Goal: Information Seeking & Learning: Learn about a topic

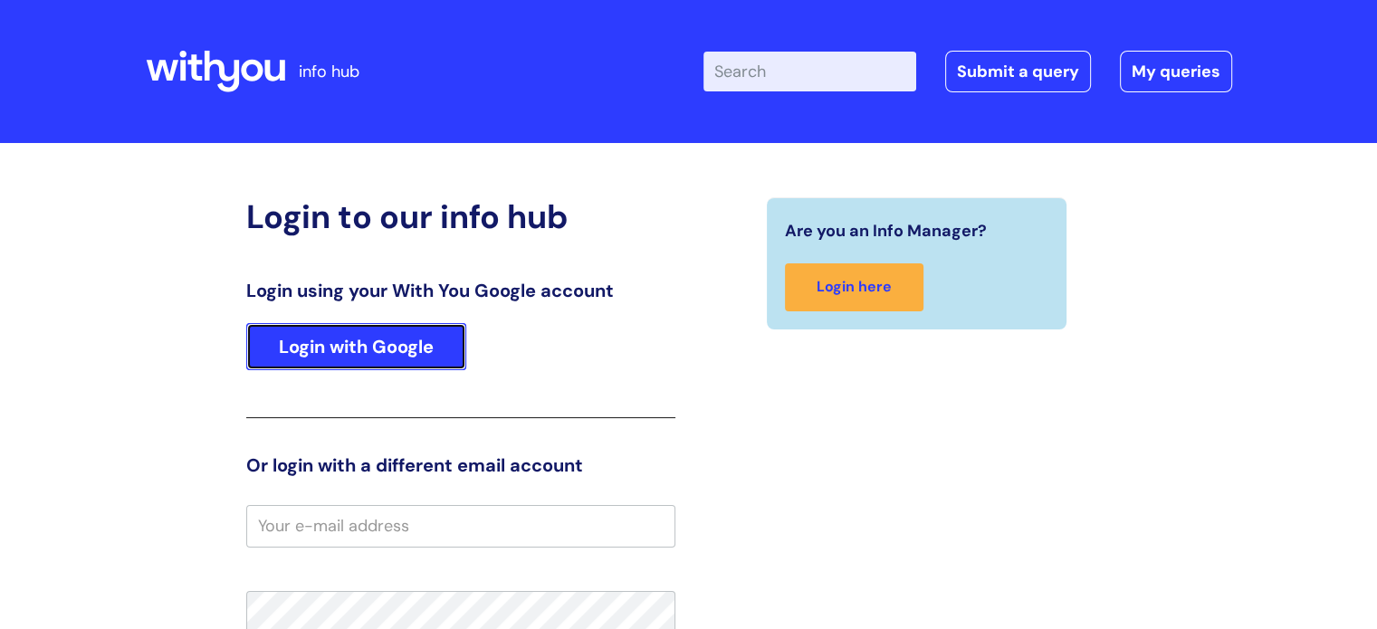
click at [384, 350] on link "Login with Google" at bounding box center [356, 346] width 220 height 47
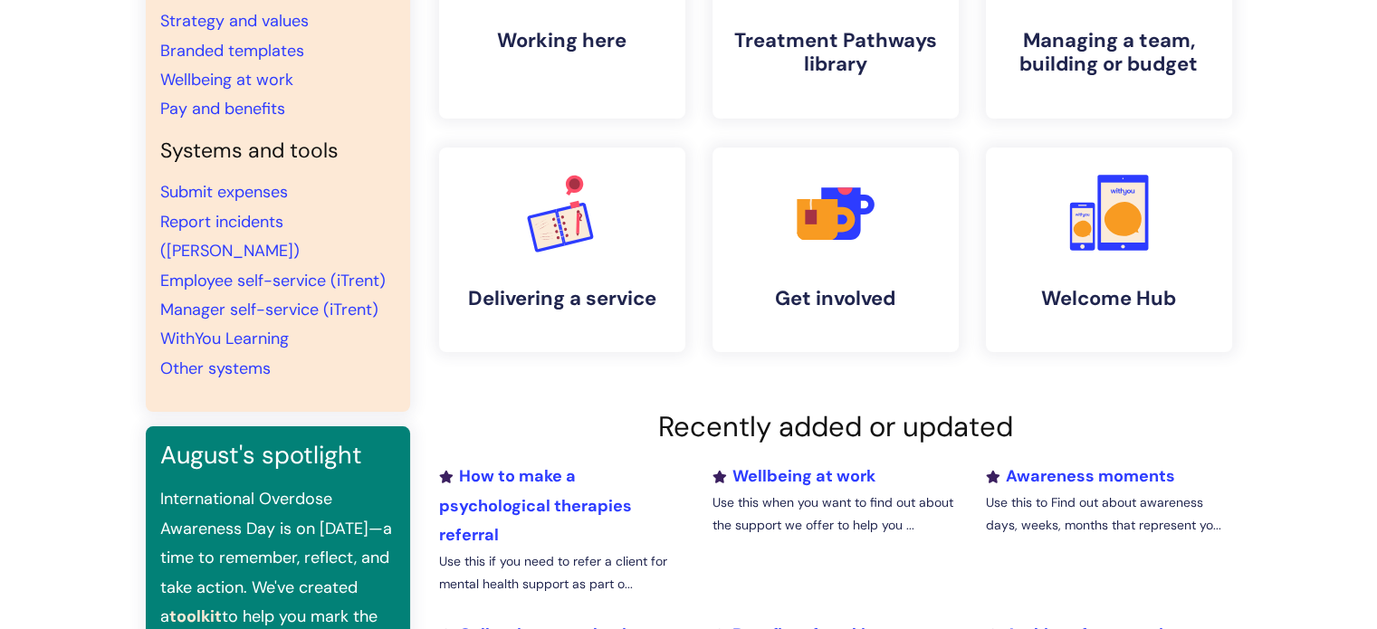
scroll to position [543, 0]
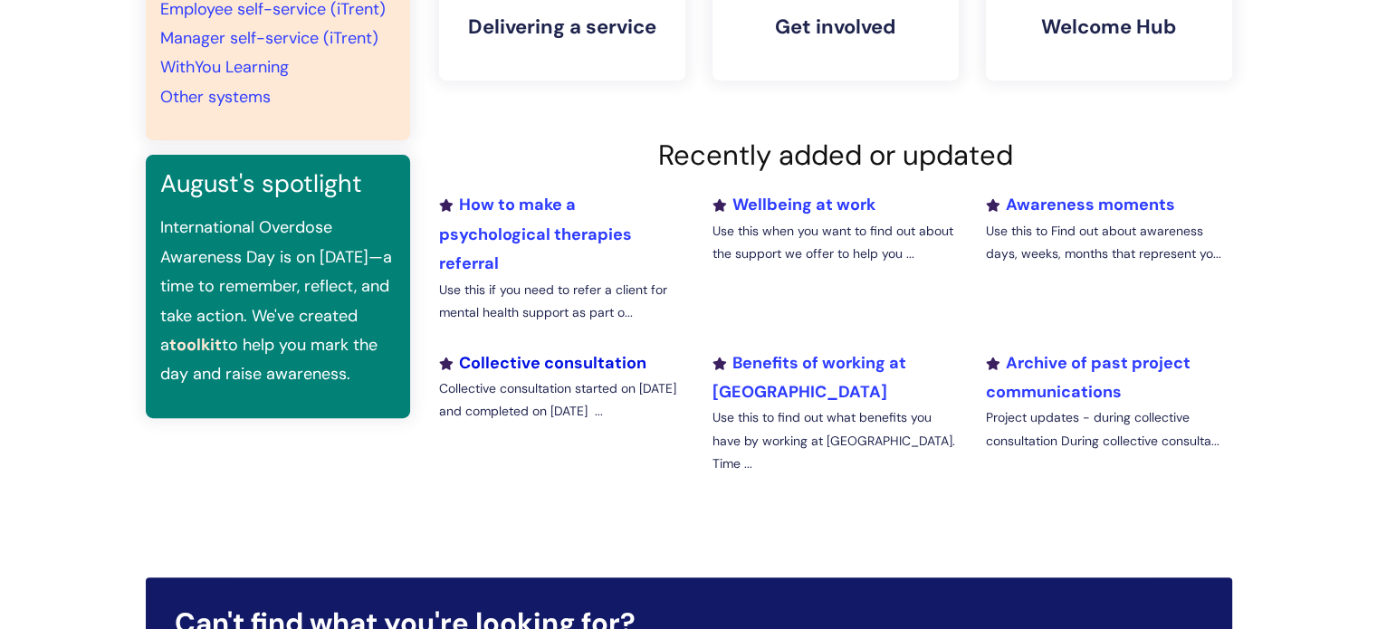
click at [517, 365] on link "Collective consultation" at bounding box center [542, 363] width 207 height 22
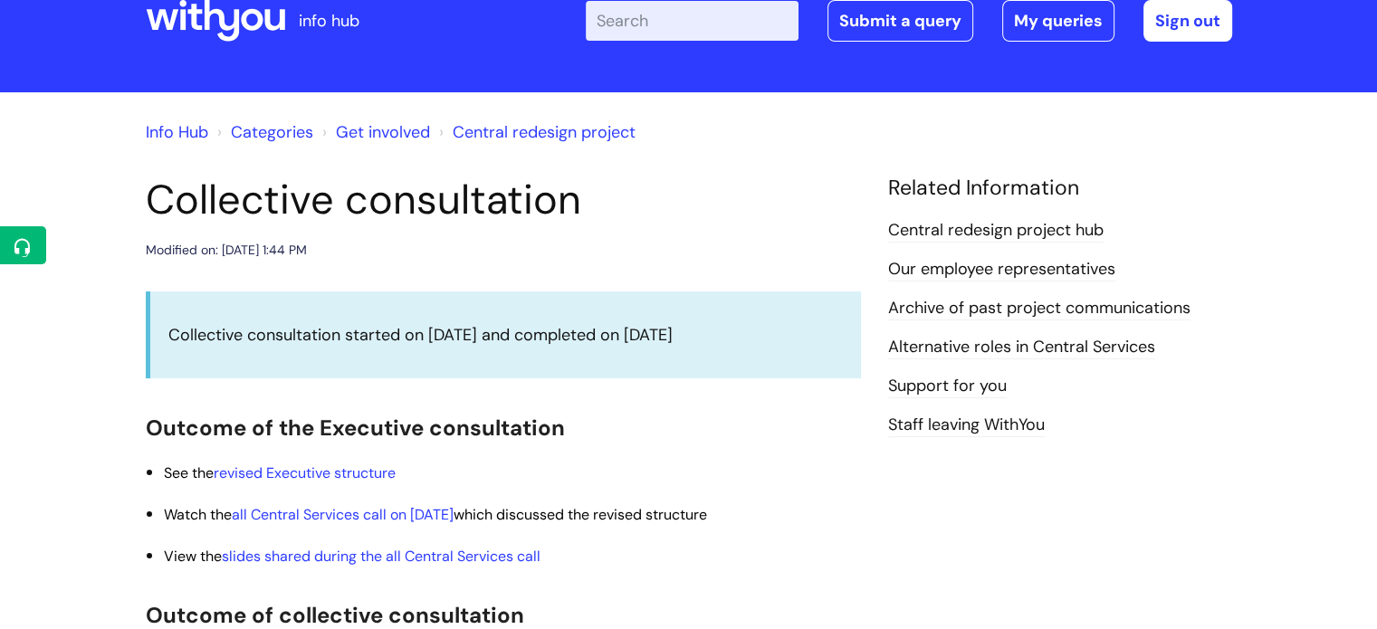
scroll to position [91, 0]
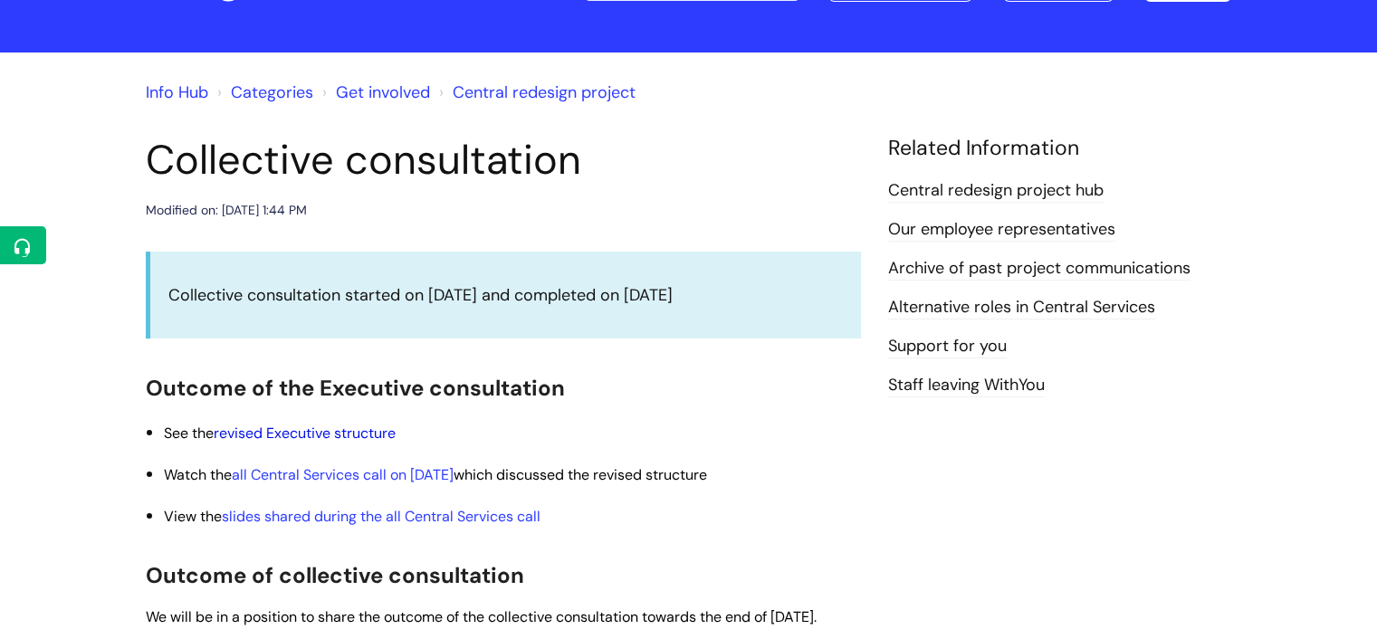
click at [345, 430] on link "revised Executive structure" at bounding box center [305, 433] width 182 height 19
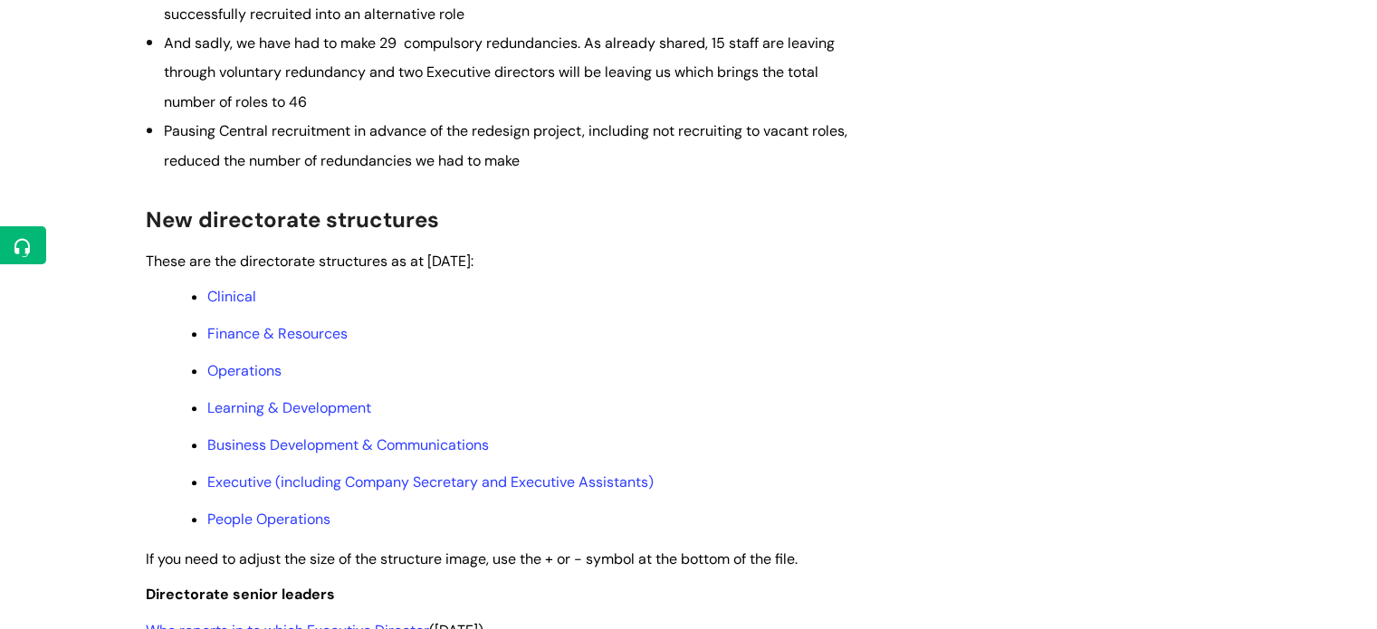
scroll to position [815, 0]
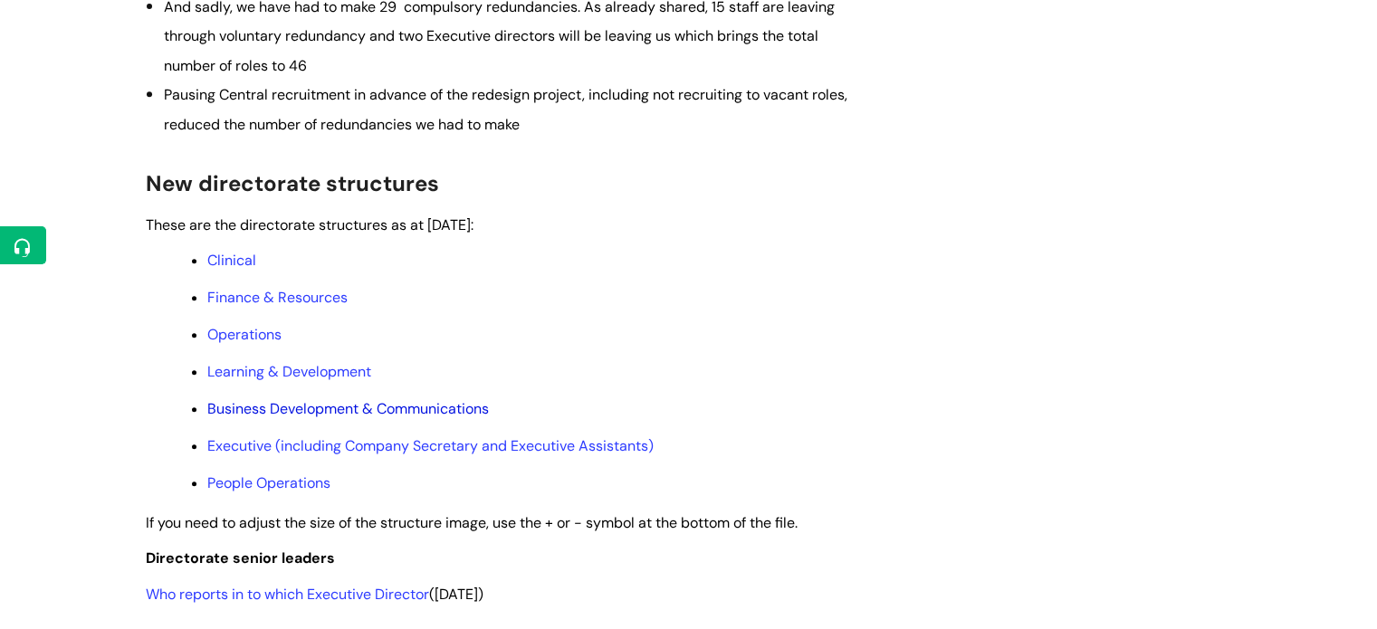
click at [317, 418] on link "Business Development & Communications" at bounding box center [347, 408] width 281 height 19
